Goal: Information Seeking & Learning: Check status

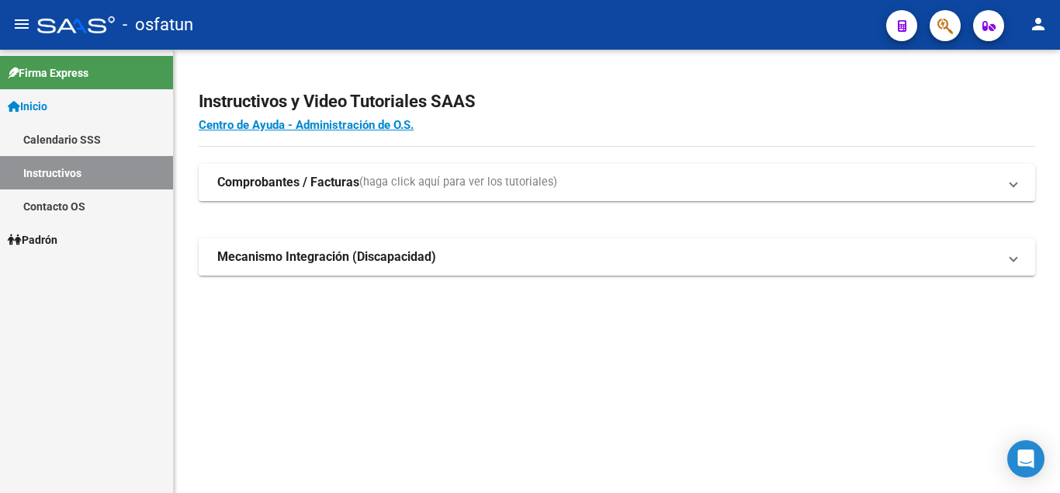
click at [1037, 25] on mat-icon "person" at bounding box center [1038, 24] width 19 height 19
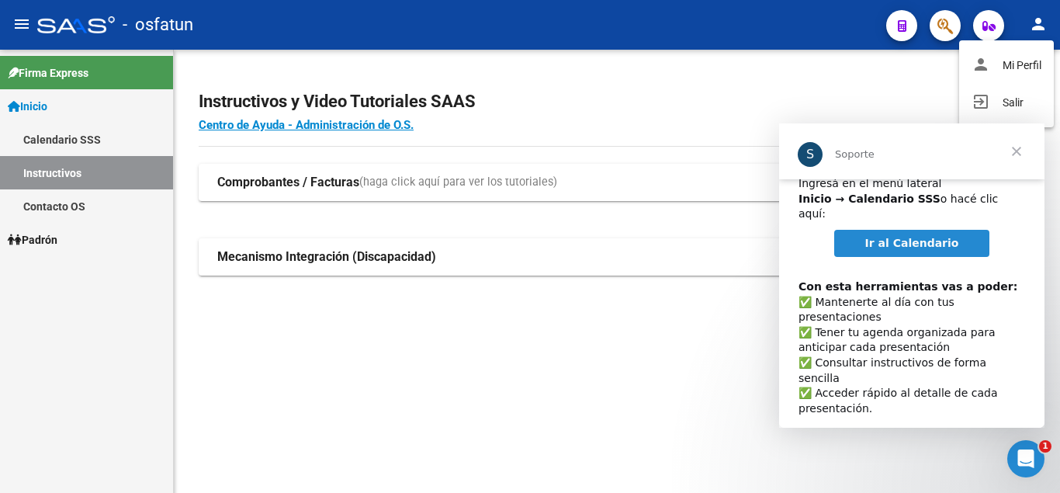
scroll to position [80, 0]
click at [909, 85] on div at bounding box center [530, 246] width 1060 height 493
click at [984, 27] on icon "button" at bounding box center [989, 26] width 13 height 12
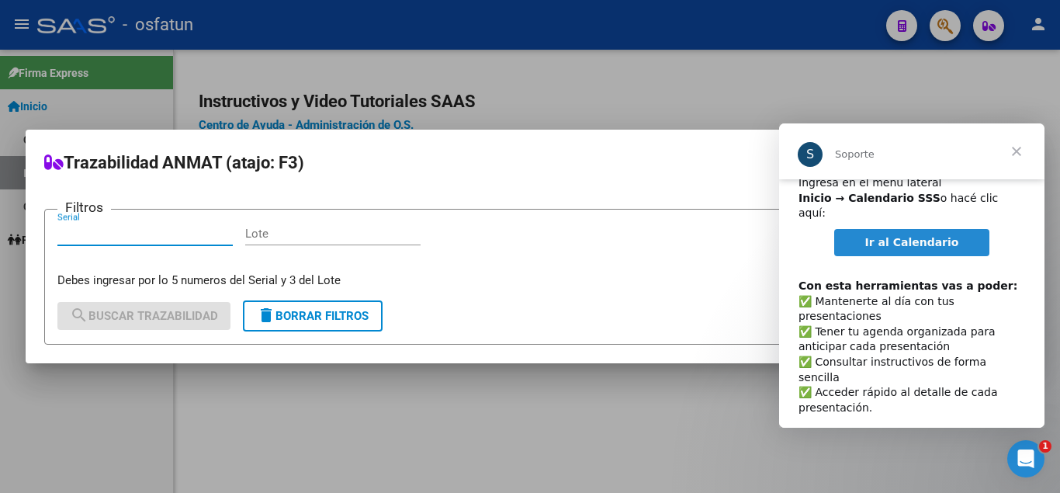
click at [1020, 151] on span "Cerrar" at bounding box center [1017, 151] width 56 height 56
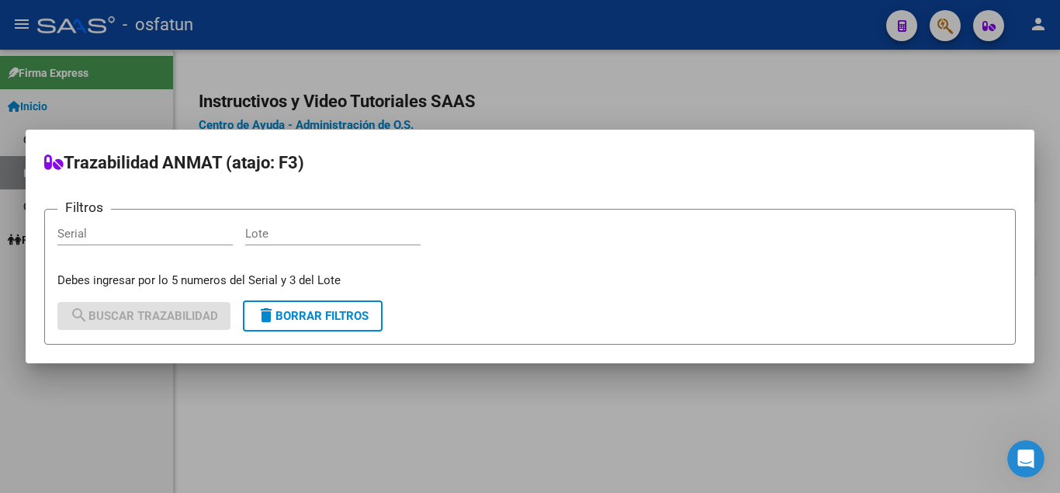
click at [874, 100] on div at bounding box center [530, 246] width 1060 height 493
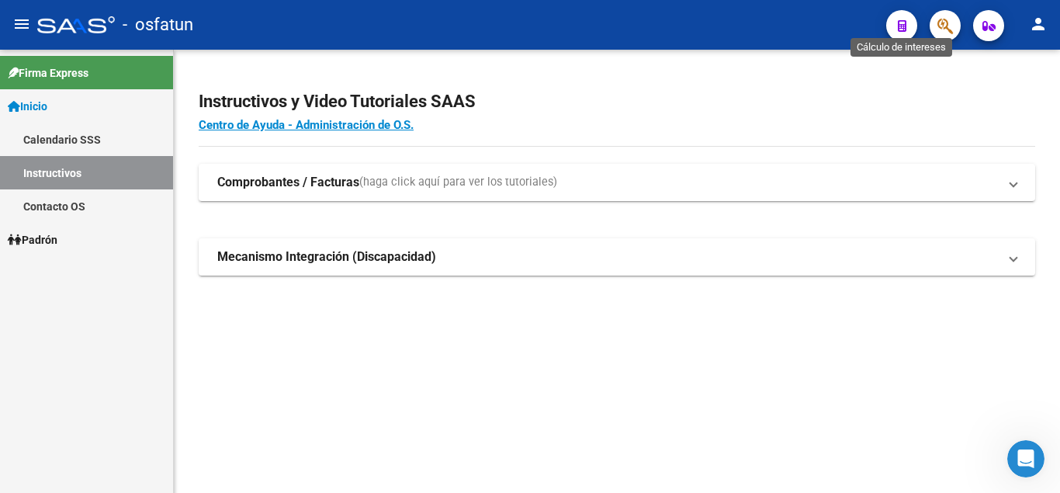
click at [902, 25] on icon "button" at bounding box center [902, 26] width 9 height 12
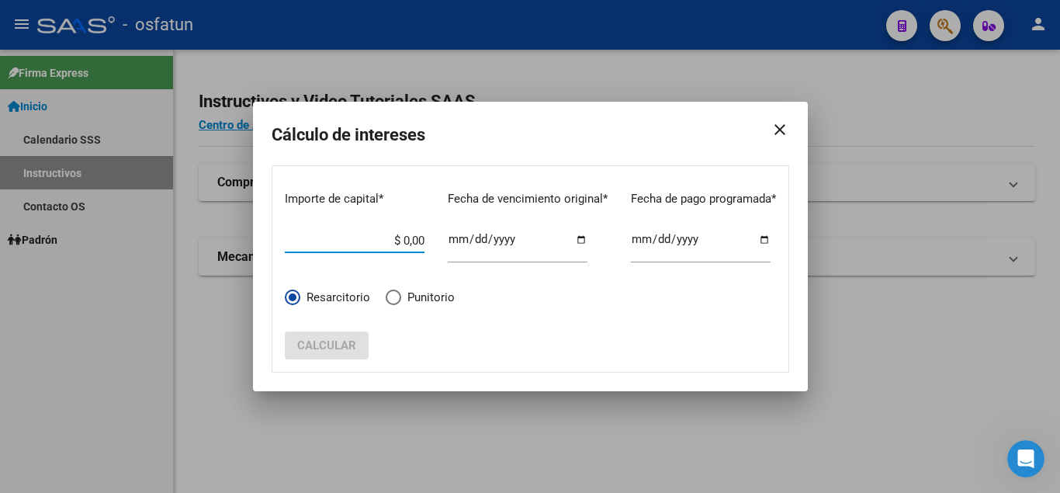
click at [786, 134] on mat-icon "close" at bounding box center [773, 129] width 31 height 43
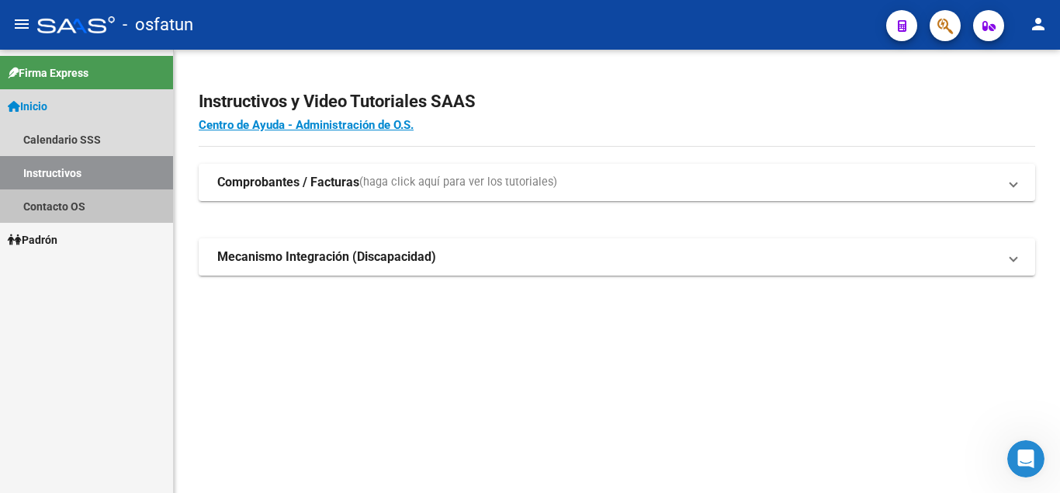
click at [62, 211] on link "Contacto OS" at bounding box center [86, 205] width 173 height 33
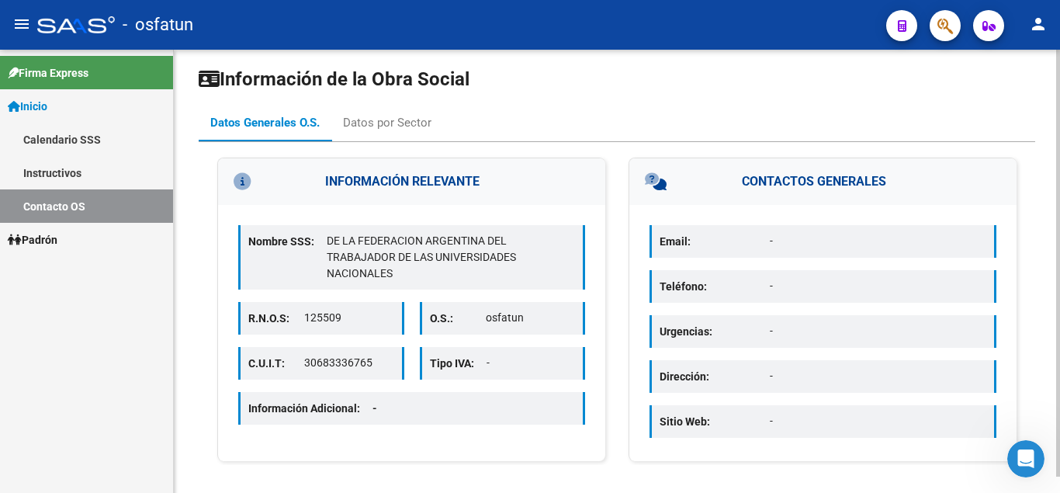
scroll to position [17, 0]
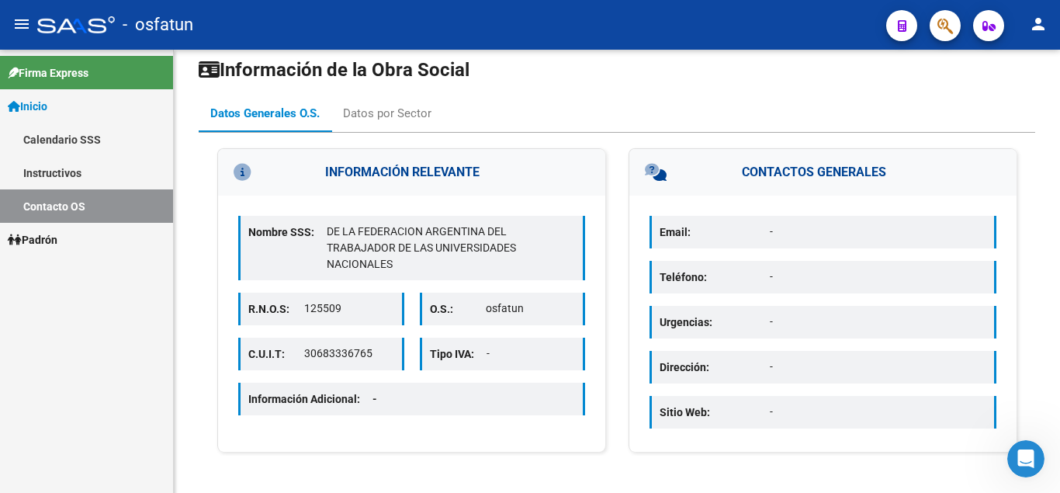
click at [78, 240] on link "Padrón" at bounding box center [86, 239] width 173 height 33
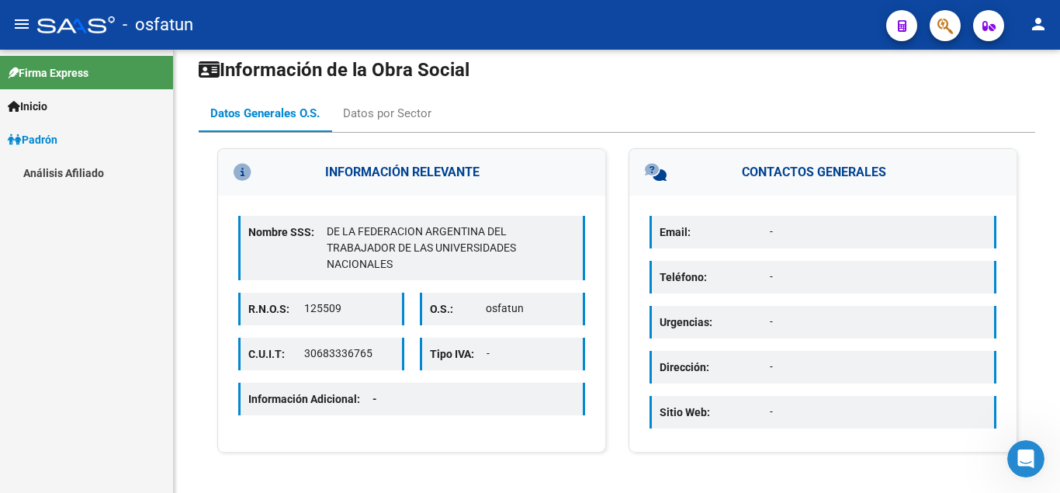
click at [57, 138] on span "Padrón" at bounding box center [33, 139] width 50 height 17
click at [60, 163] on div "Firma Express Inicio Calendario SSS Instructivos Contacto OS Padrón Análisis Af…" at bounding box center [86, 271] width 173 height 443
click at [51, 139] on span "Padrón" at bounding box center [33, 139] width 50 height 17
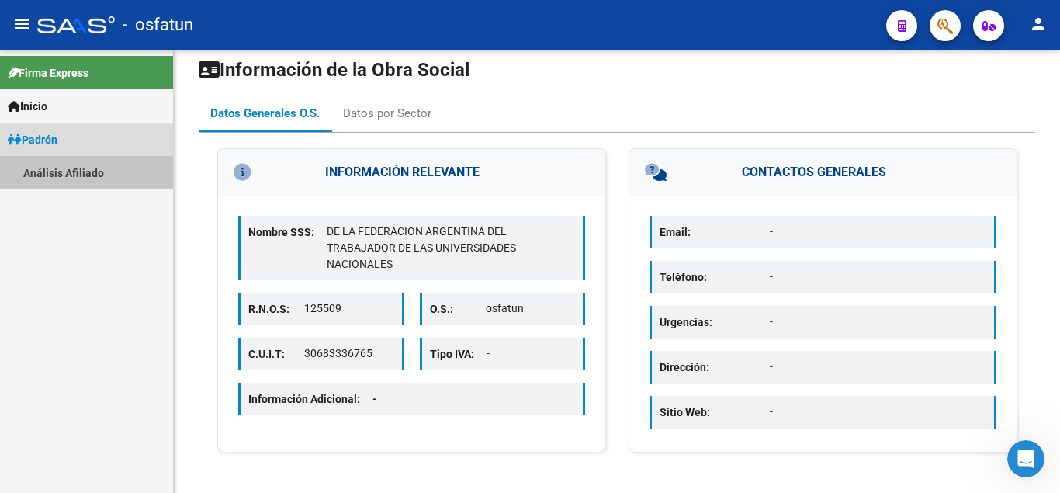
click at [64, 173] on link "Análisis Afiliado" at bounding box center [86, 172] width 173 height 33
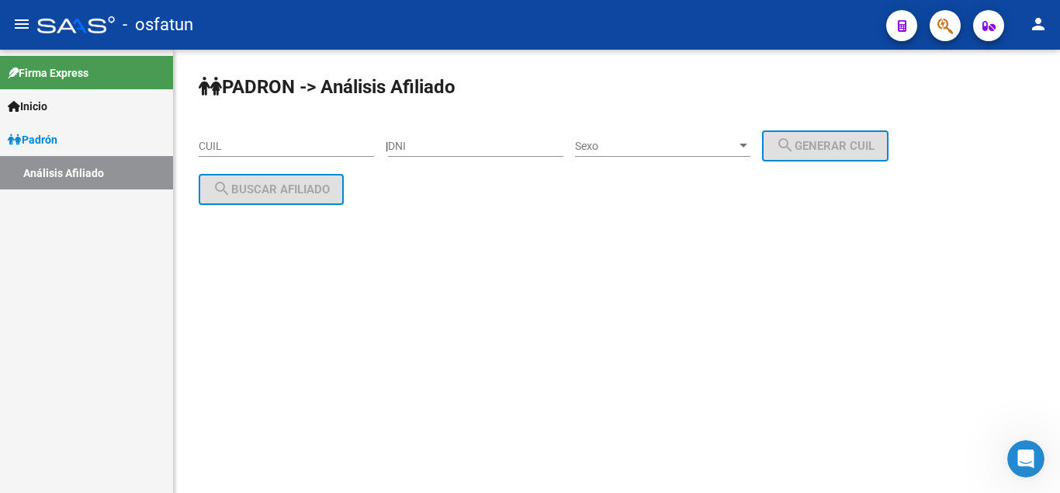
click at [217, 151] on input "CUIL" at bounding box center [286, 146] width 175 height 13
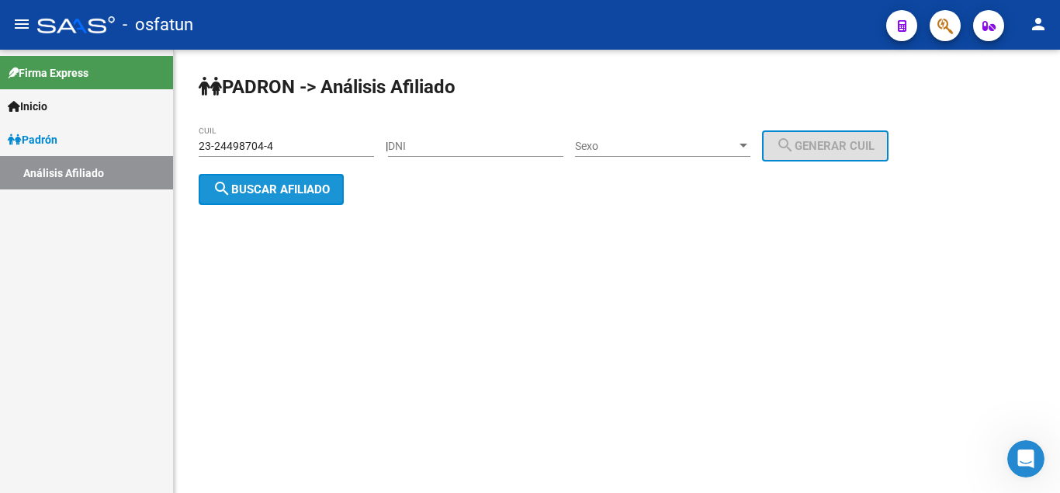
click at [304, 193] on span "search Buscar afiliado" at bounding box center [271, 189] width 117 height 14
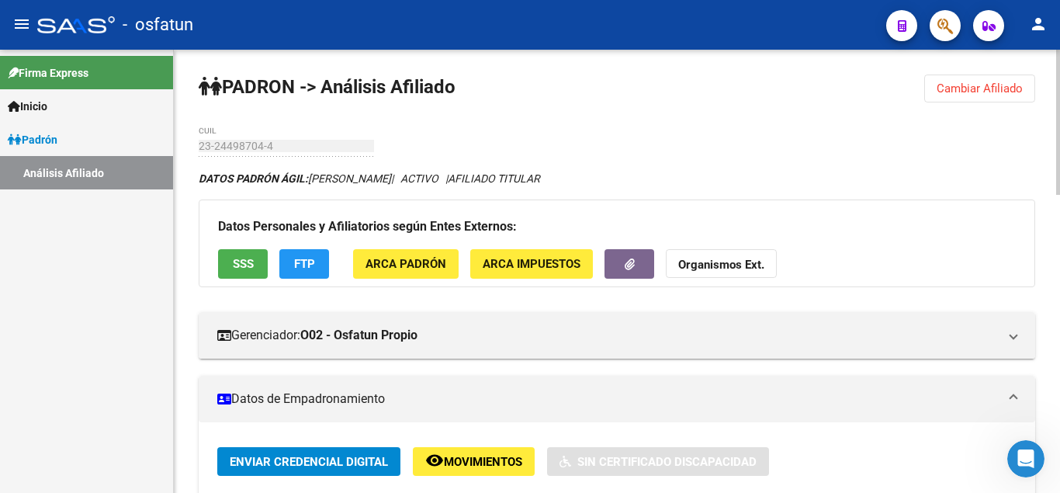
click at [429, 270] on span "ARCA Padrón" at bounding box center [406, 265] width 81 height 14
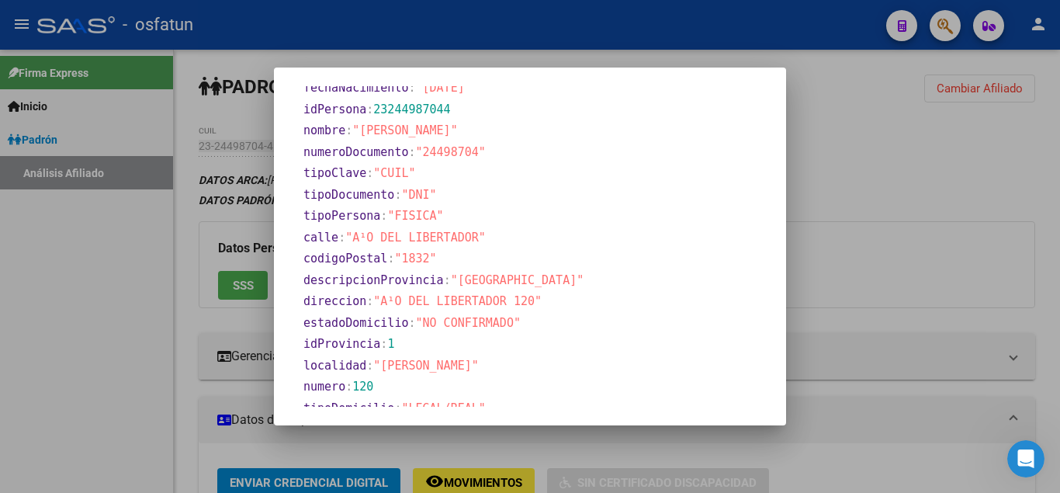
scroll to position [377, 0]
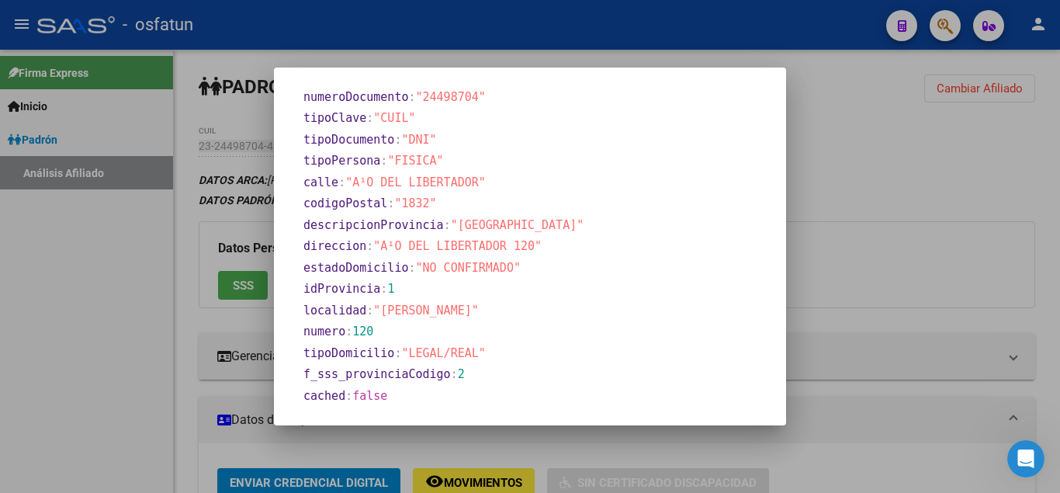
click at [937, 241] on div at bounding box center [530, 246] width 1060 height 493
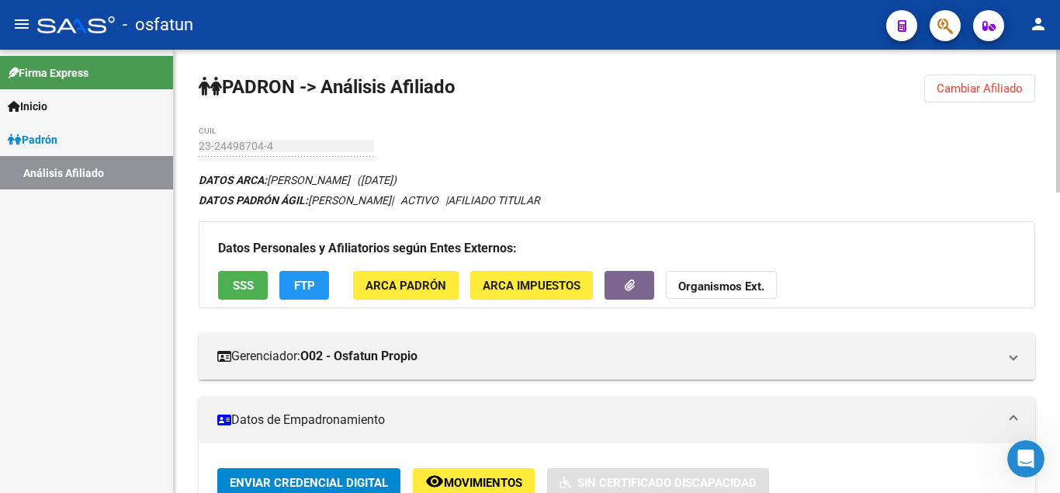
click at [529, 292] on span "ARCA Impuestos" at bounding box center [532, 286] width 98 height 14
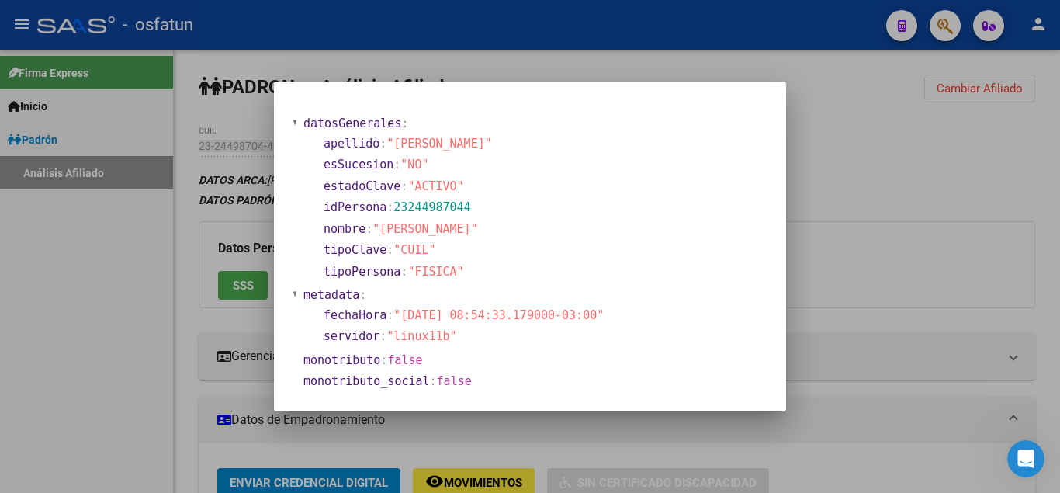
click at [899, 142] on div at bounding box center [530, 246] width 1060 height 493
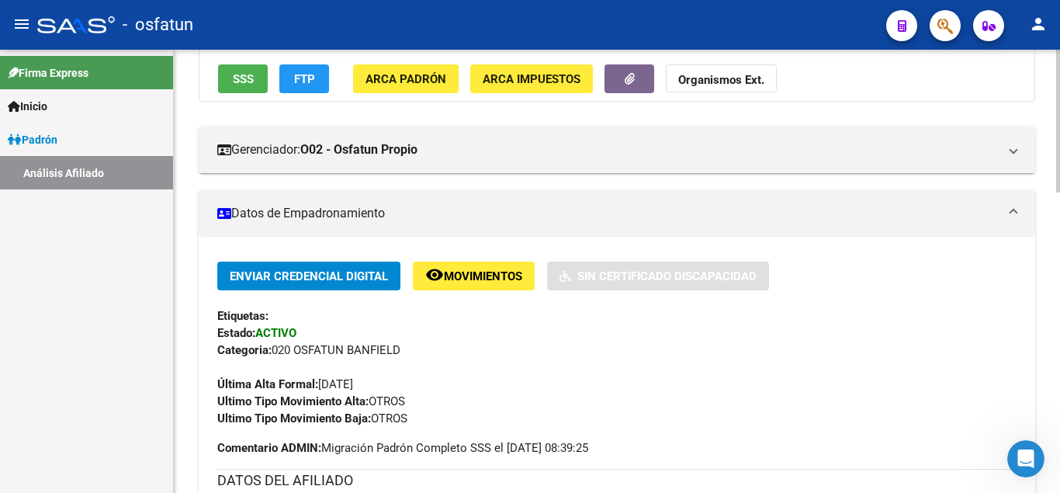
scroll to position [238, 0]
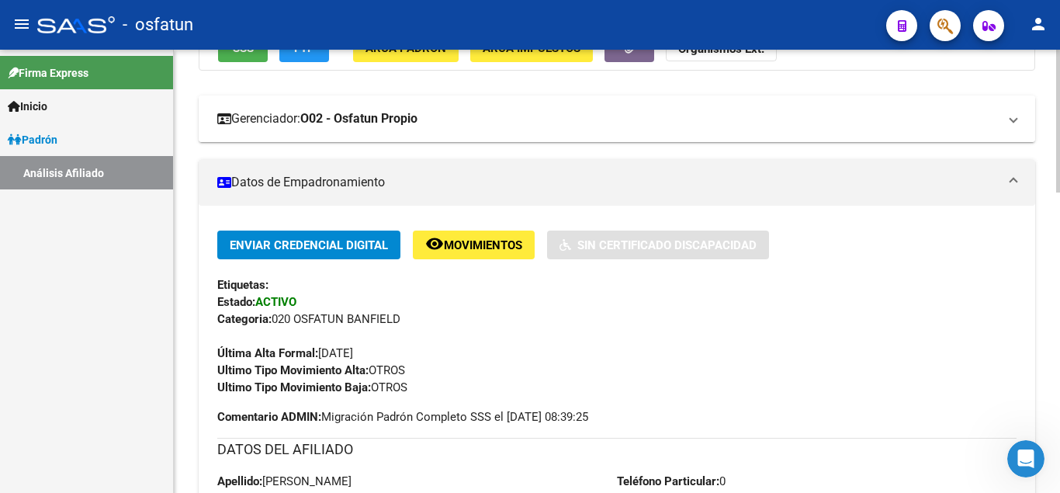
click at [401, 126] on strong "O02 - Osfatun Propio" at bounding box center [358, 118] width 117 height 17
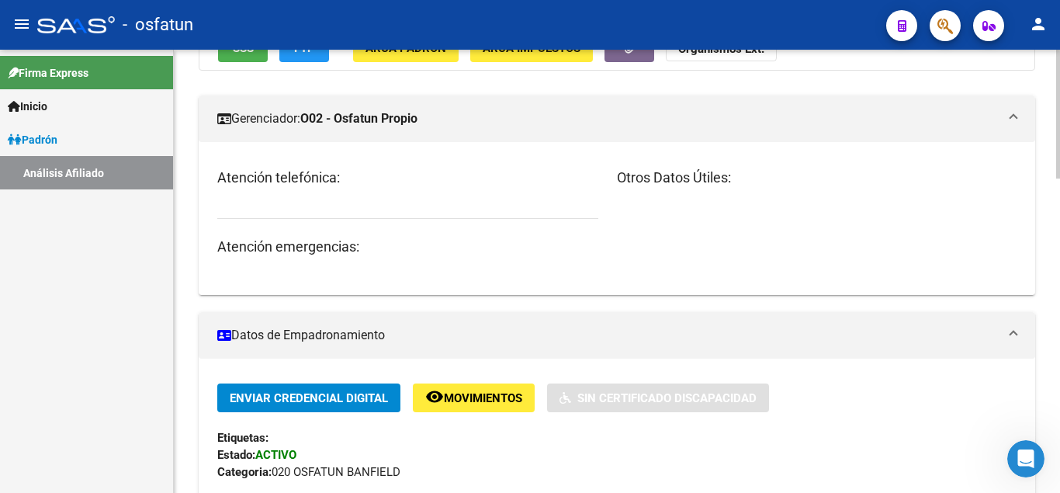
click at [418, 122] on strong "O02 - Osfatun Propio" at bounding box center [358, 118] width 117 height 17
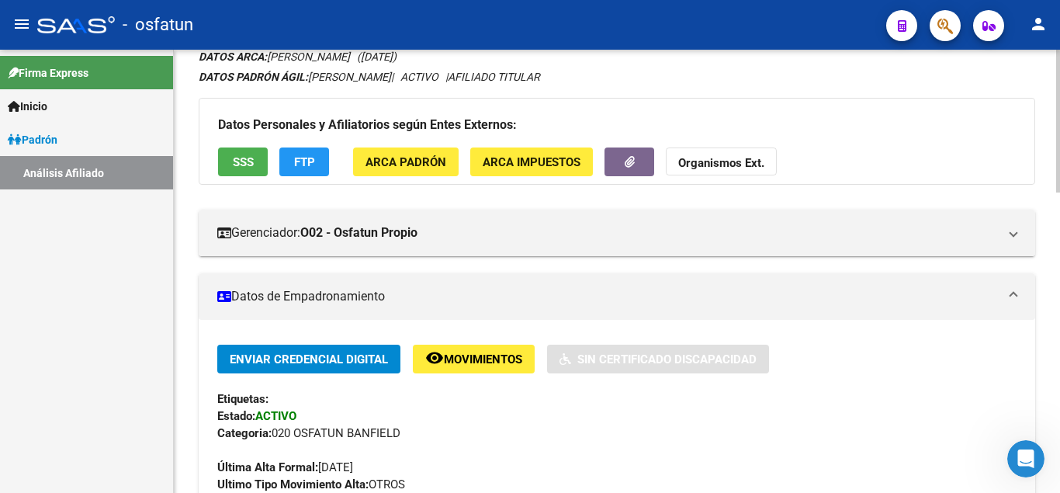
scroll to position [158, 0]
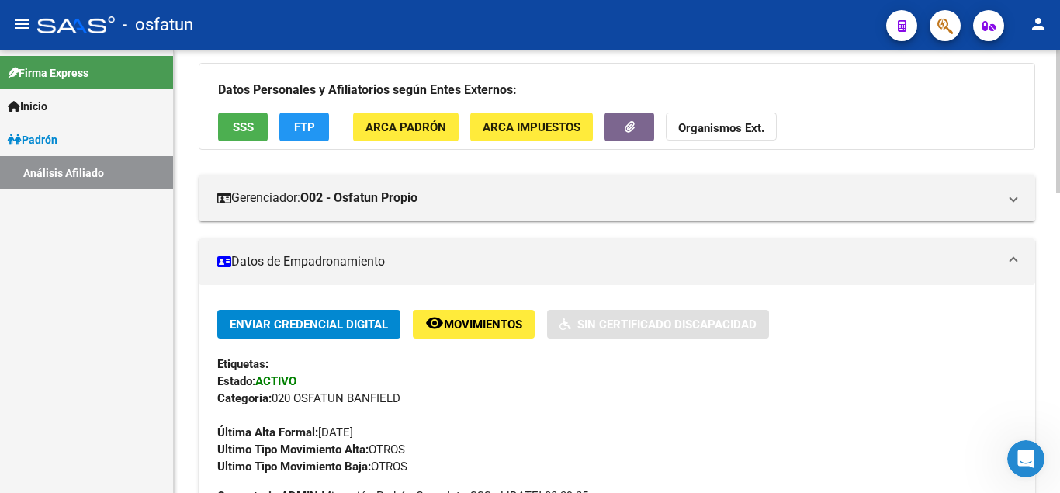
click at [345, 326] on span "Enviar Credencial Digital" at bounding box center [309, 325] width 158 height 14
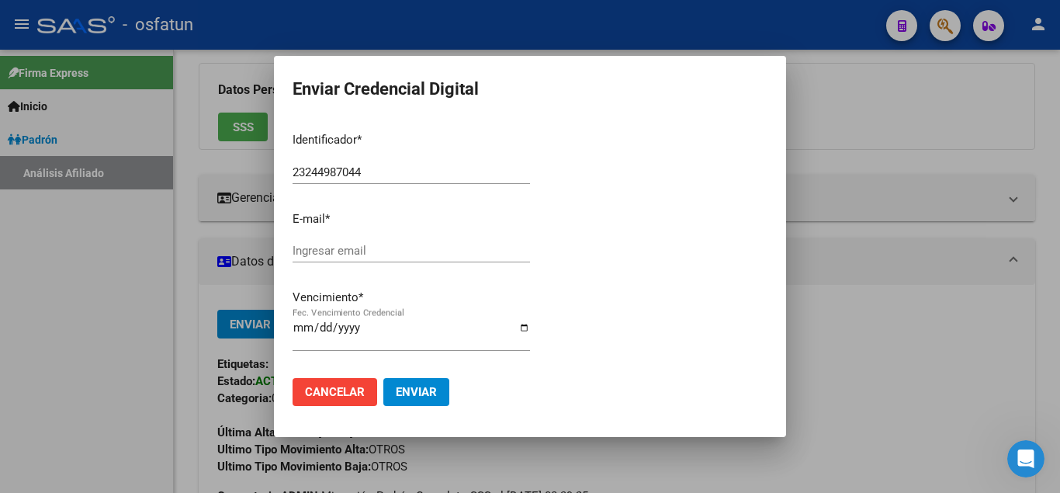
click at [859, 105] on div at bounding box center [530, 246] width 1060 height 493
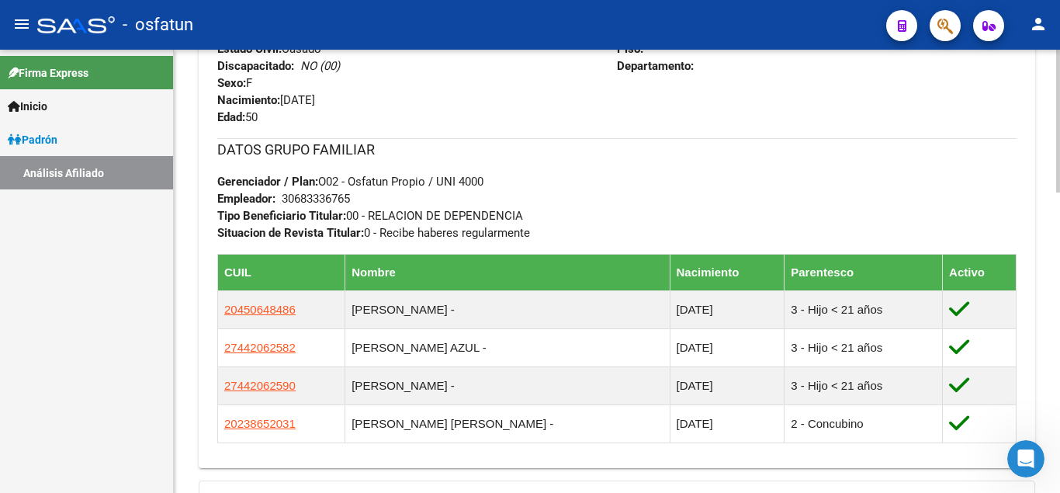
scroll to position [792, 0]
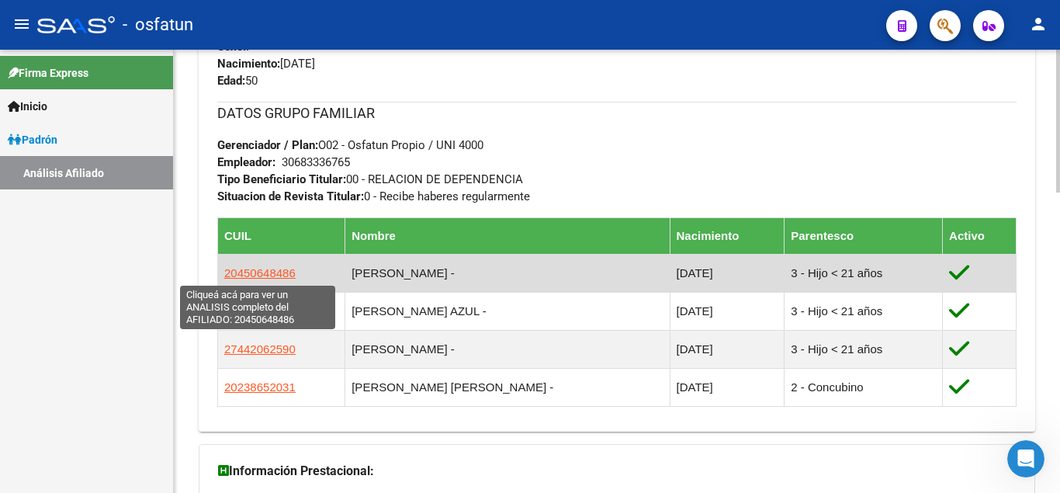
click at [265, 278] on span "20450648486" at bounding box center [259, 272] width 71 height 13
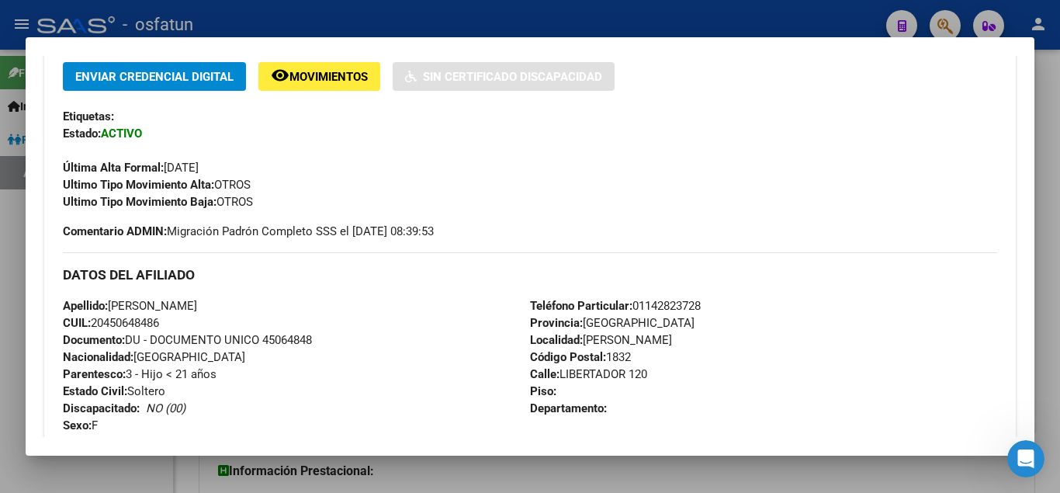
scroll to position [0, 0]
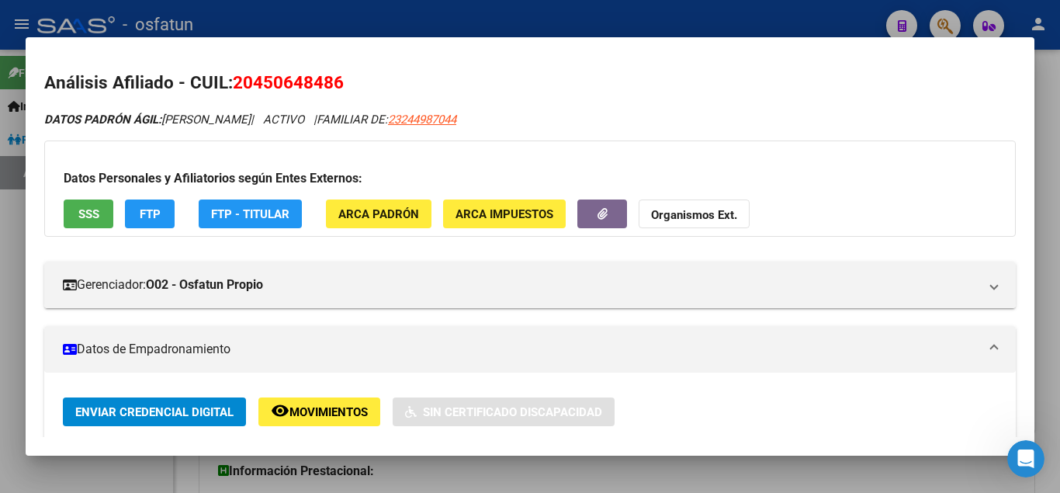
click at [1036, 64] on div at bounding box center [530, 246] width 1060 height 493
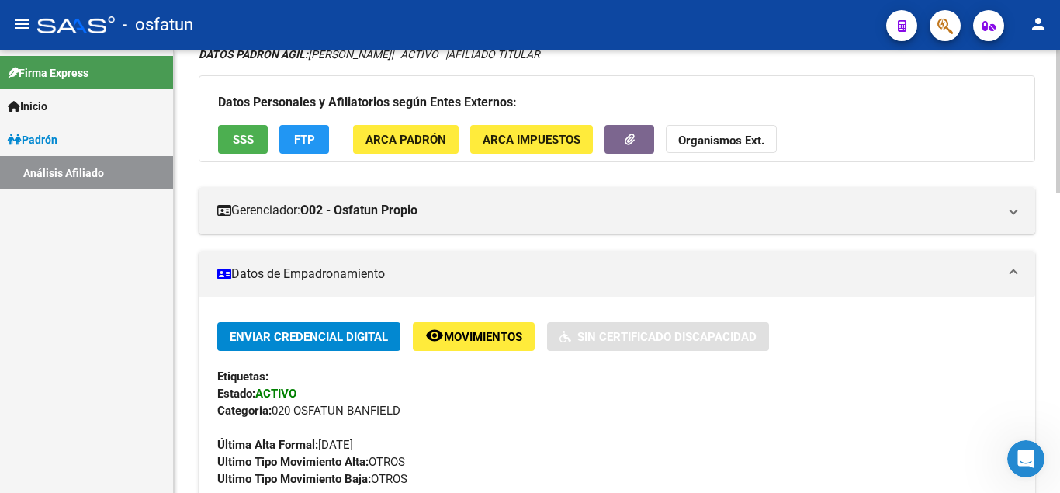
scroll to position [79, 0]
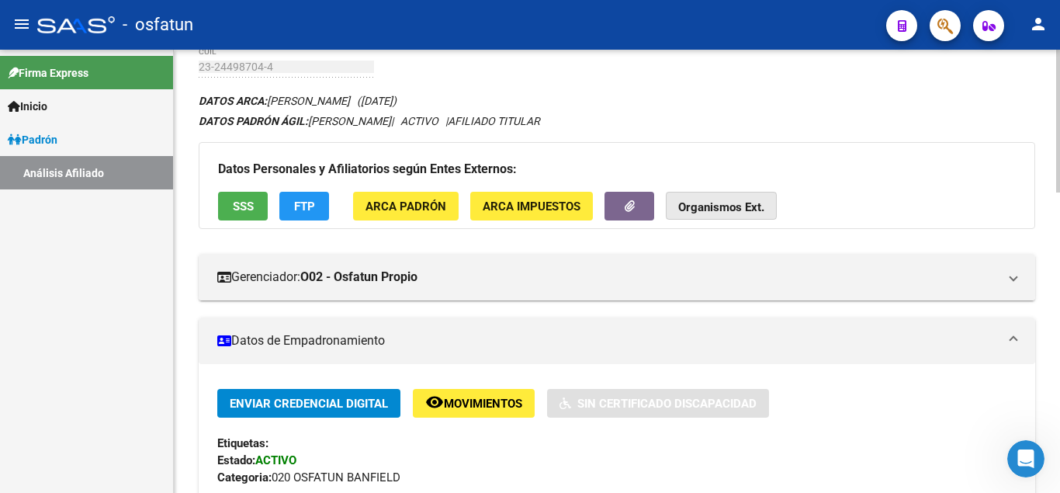
click at [731, 213] on strong "Organismos Ext." at bounding box center [722, 207] width 86 height 14
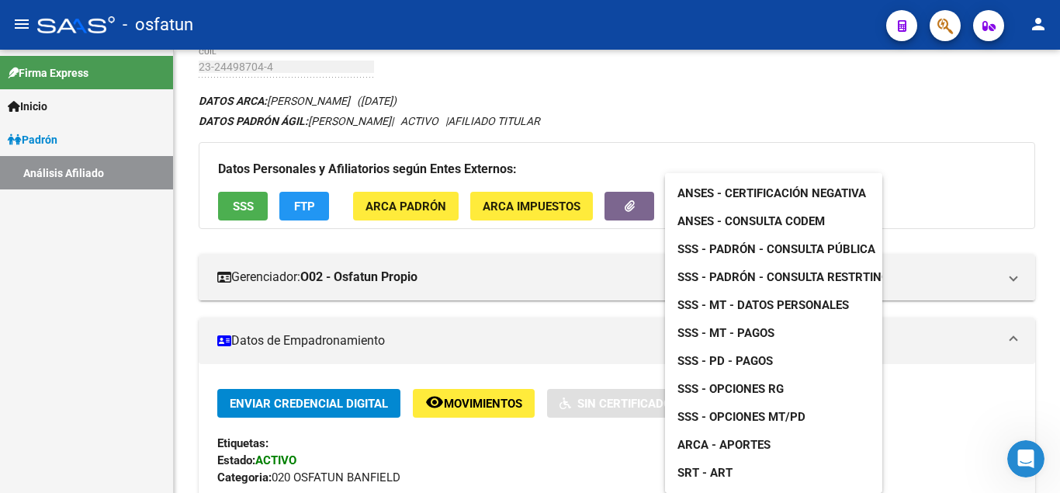
click at [758, 215] on span "ANSES - Consulta CODEM" at bounding box center [752, 221] width 148 height 14
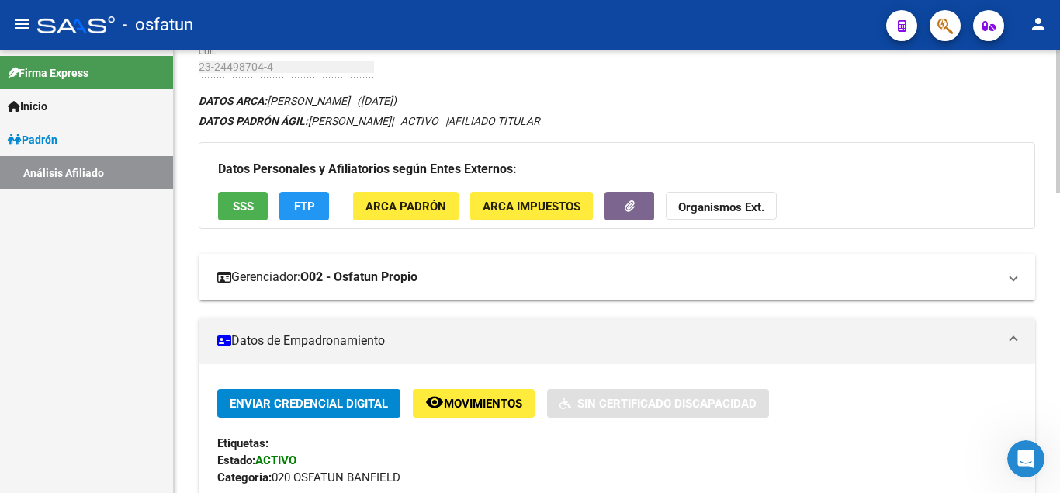
scroll to position [0, 0]
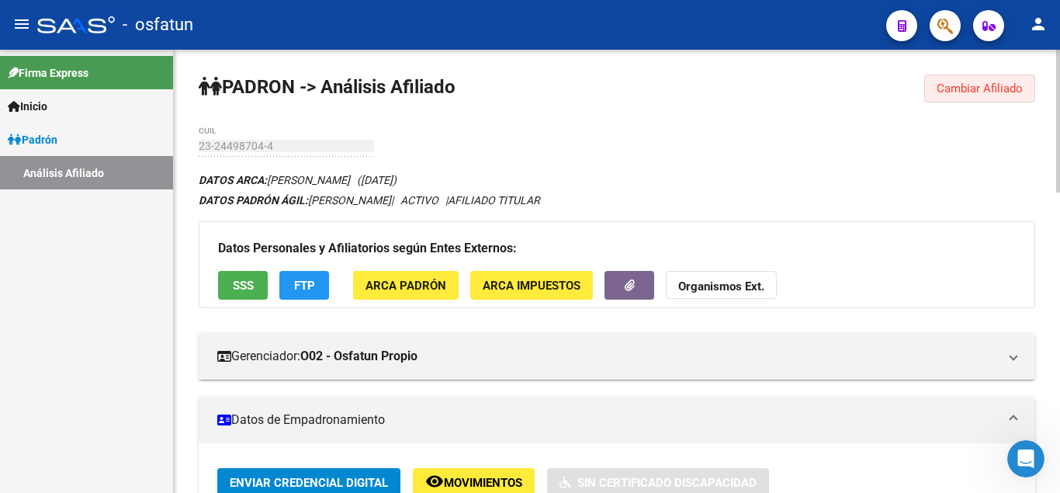
click at [980, 88] on span "Cambiar Afiliado" at bounding box center [980, 89] width 86 height 14
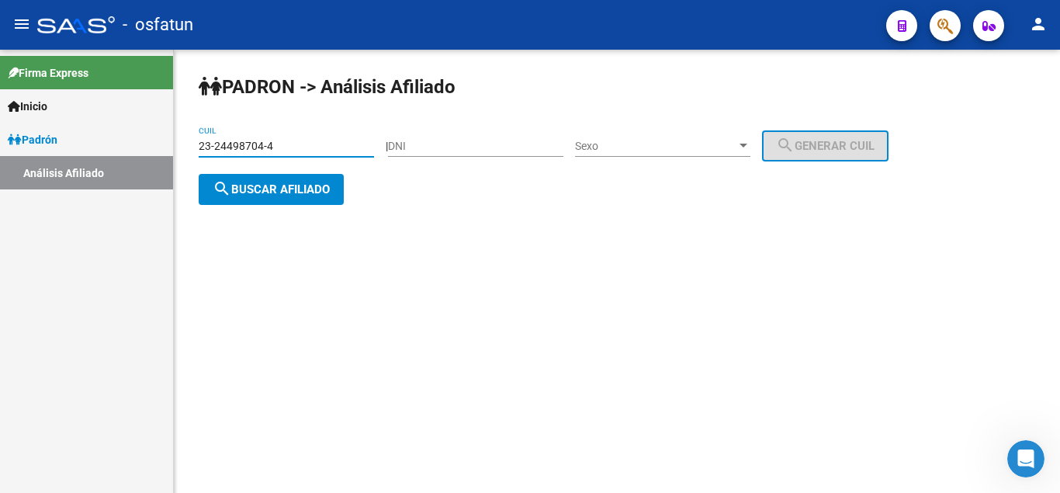
drag, startPoint x: 311, startPoint y: 146, endPoint x: 117, endPoint y: 146, distance: 194.1
click at [199, 146] on input "23-24498704-4" at bounding box center [286, 146] width 175 height 13
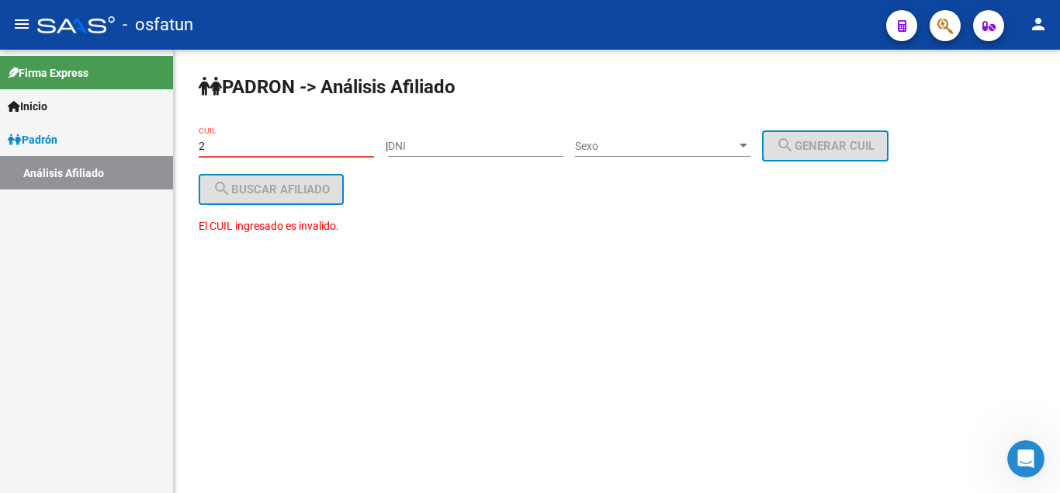
type input "2"
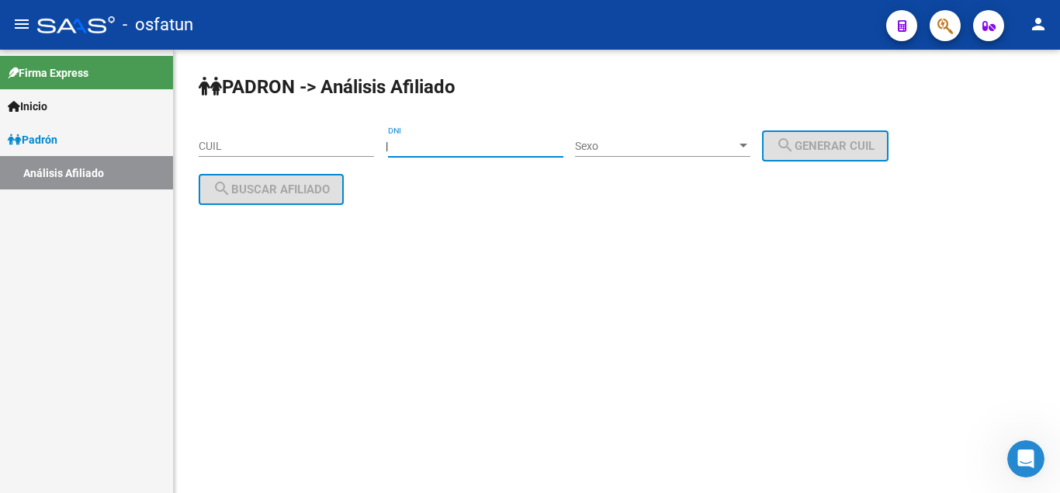
click at [425, 149] on input "DNI" at bounding box center [475, 146] width 175 height 13
type input "26630153"
click at [401, 294] on mat-sidenav-content "PADRON -> Análisis Afiliado CUIL | 26630153 DNI Sexo Sexo search Generar CUIL s…" at bounding box center [617, 271] width 887 height 443
click at [298, 241] on div "PADRON -> Análisis Afiliado CUIL | 26630153 DNI Sexo Sexo search Generar CUIL s…" at bounding box center [617, 152] width 887 height 205
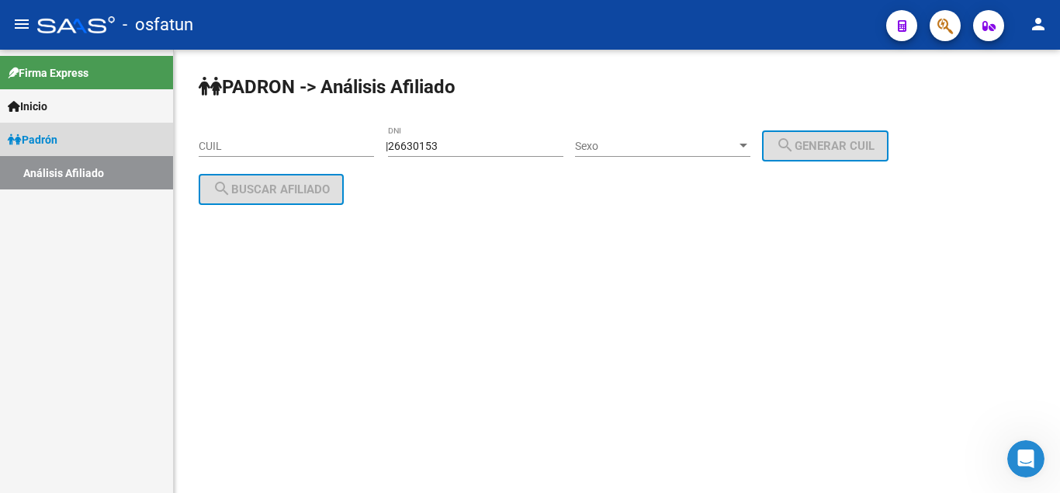
click at [92, 133] on link "Padrón" at bounding box center [86, 139] width 173 height 33
